Goal: Information Seeking & Learning: Learn about a topic

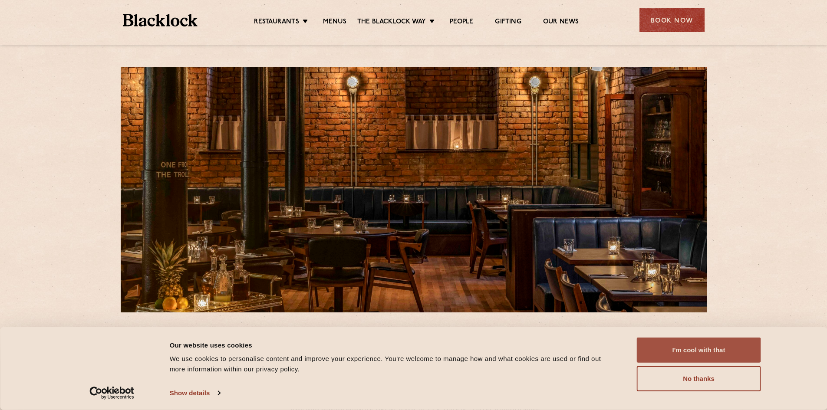
click at [724, 352] on button "I'm cool with that" at bounding box center [699, 350] width 124 height 25
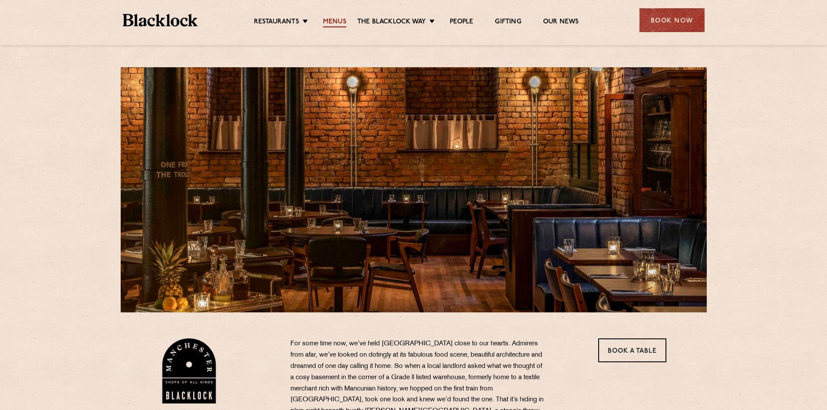
click at [339, 24] on link "Menus" at bounding box center [334, 23] width 23 height 10
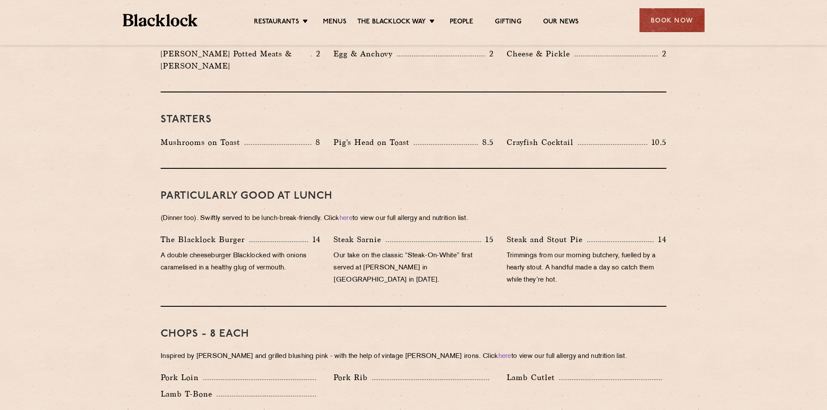
scroll to position [463, 0]
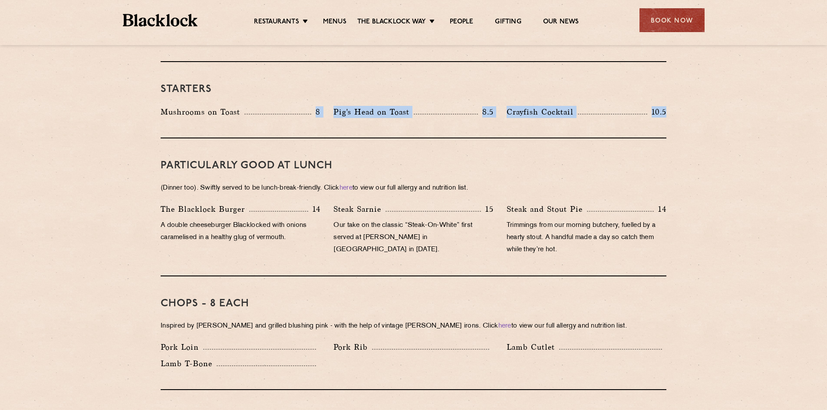
drag, startPoint x: 321, startPoint y: 89, endPoint x: 695, endPoint y: 119, distance: 374.9
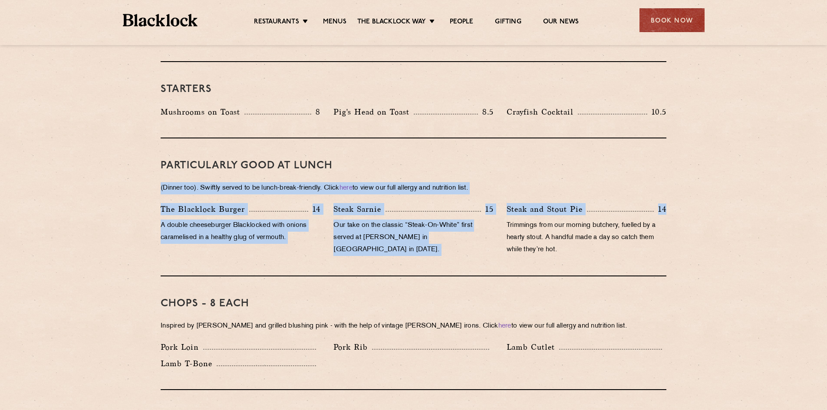
drag, startPoint x: 675, startPoint y: 194, endPoint x: 125, endPoint y: 175, distance: 550.7
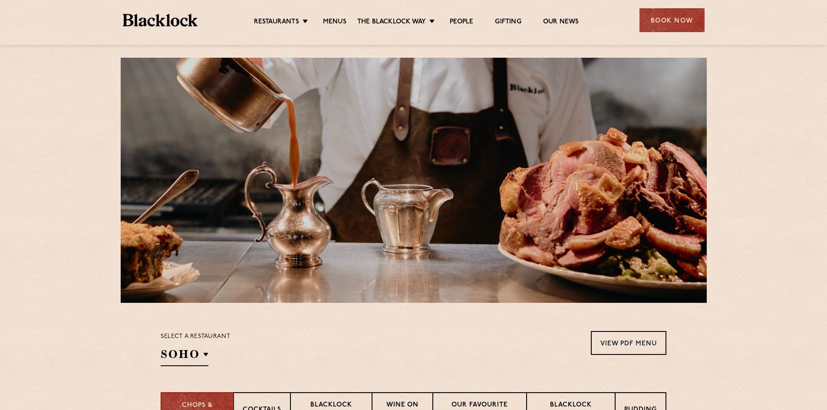
scroll to position [0, 0]
